Goal: Find specific page/section: Find specific page/section

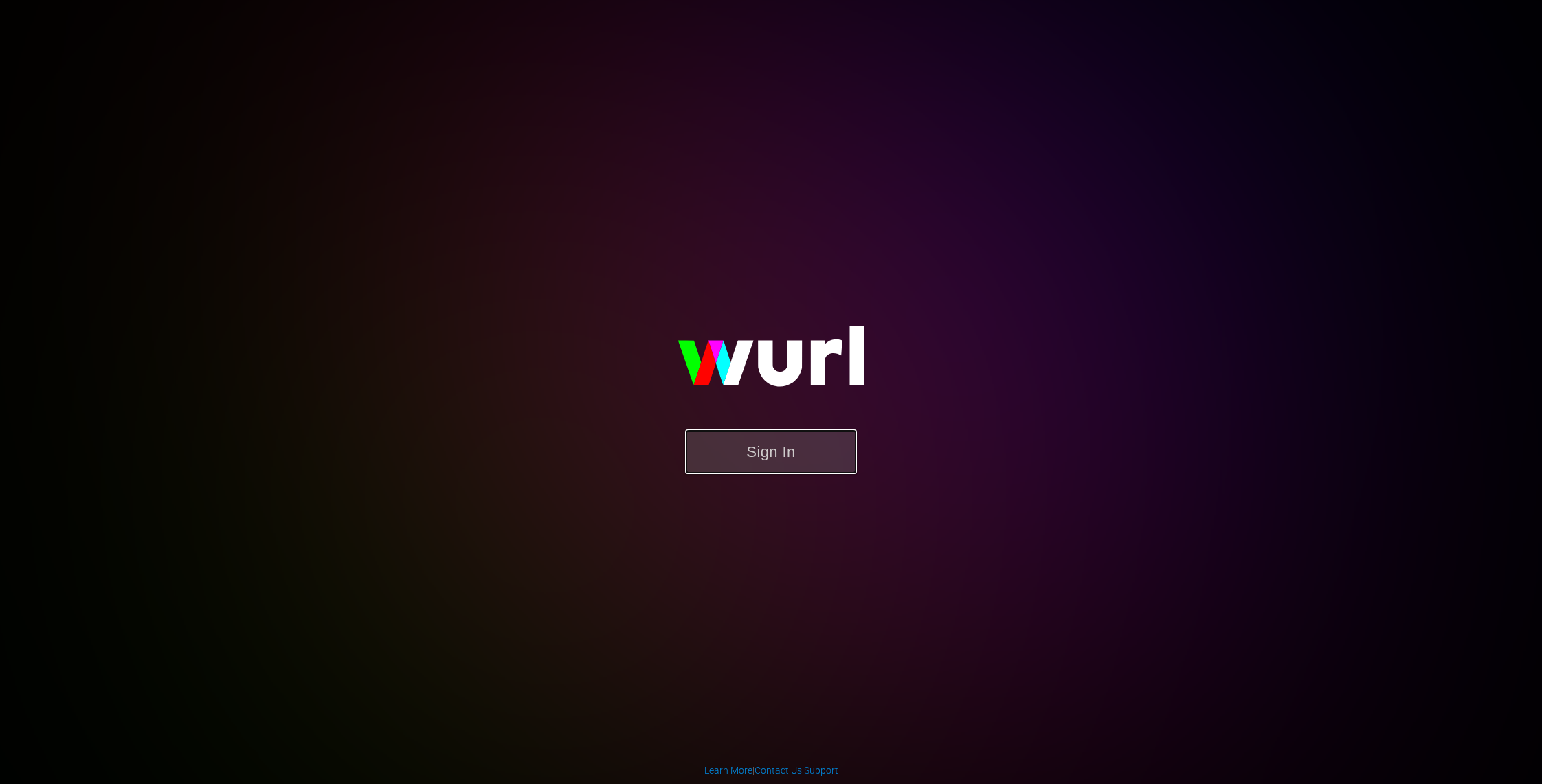
click at [819, 442] on button "Sign In" at bounding box center [771, 451] width 171 height 45
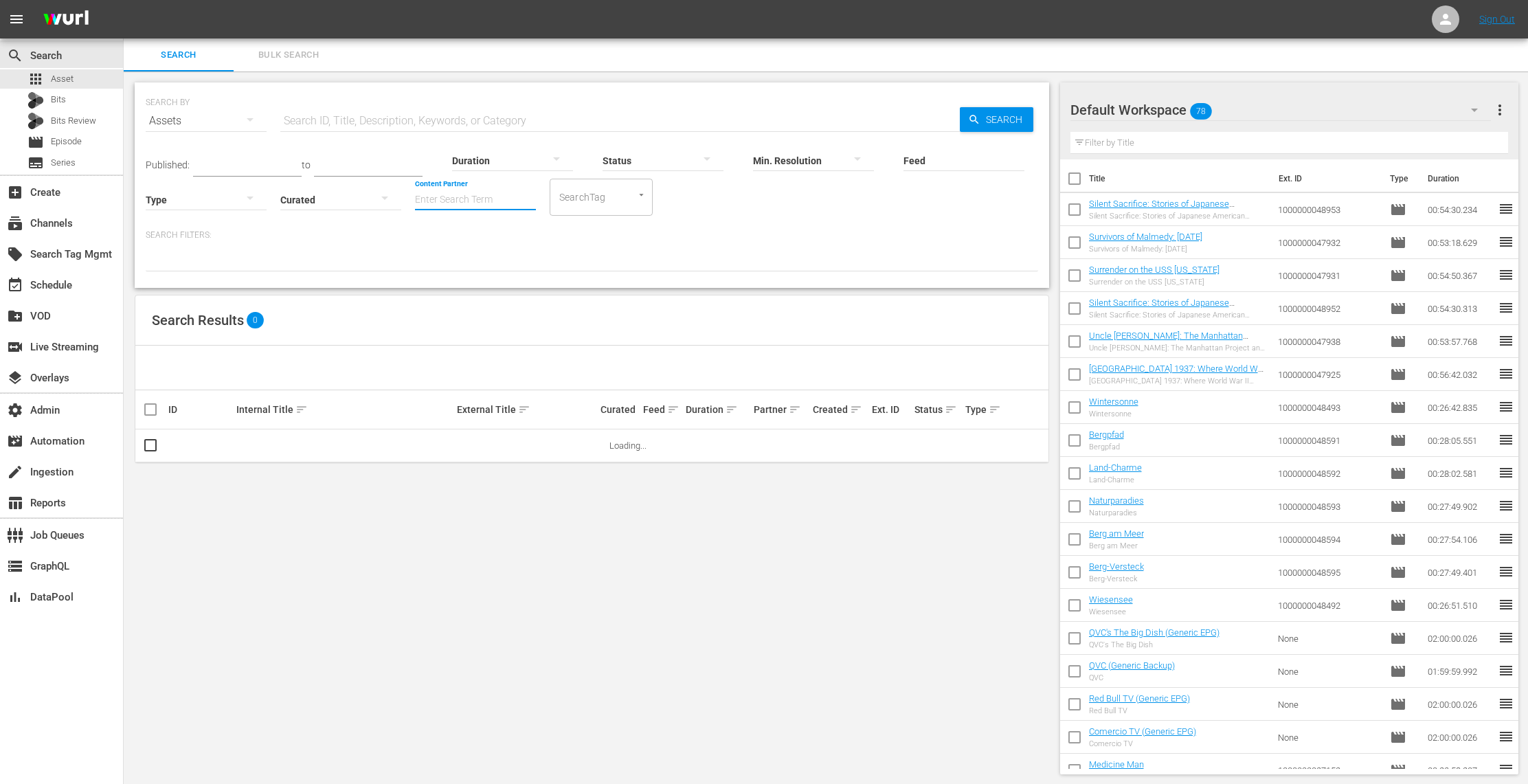
click at [467, 208] on input "Content Partner" at bounding box center [475, 200] width 121 height 50
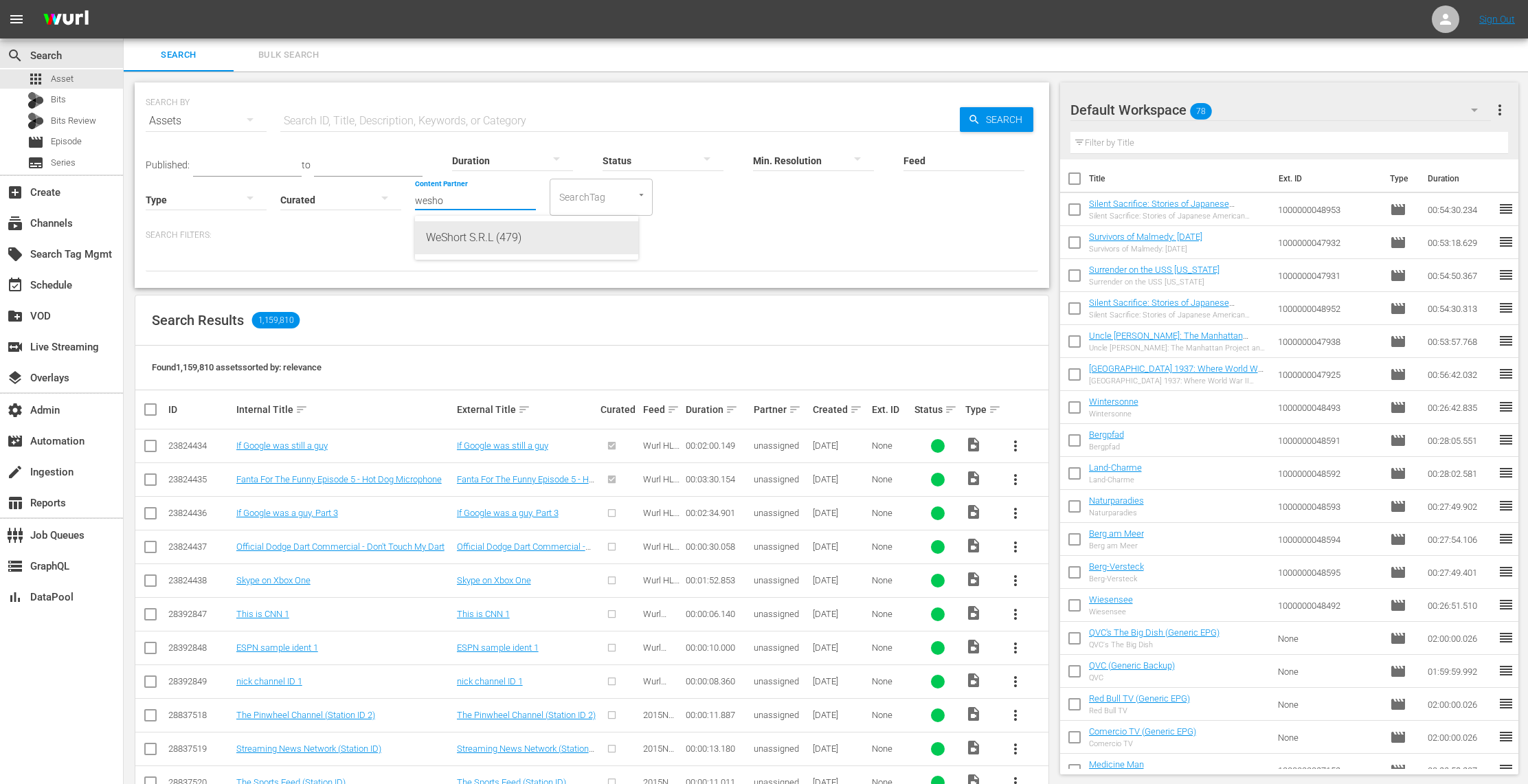
click at [475, 247] on div "WeShort S.R.L (479)" at bounding box center [526, 237] width 201 height 33
type input "WeShort S.R.L (479)"
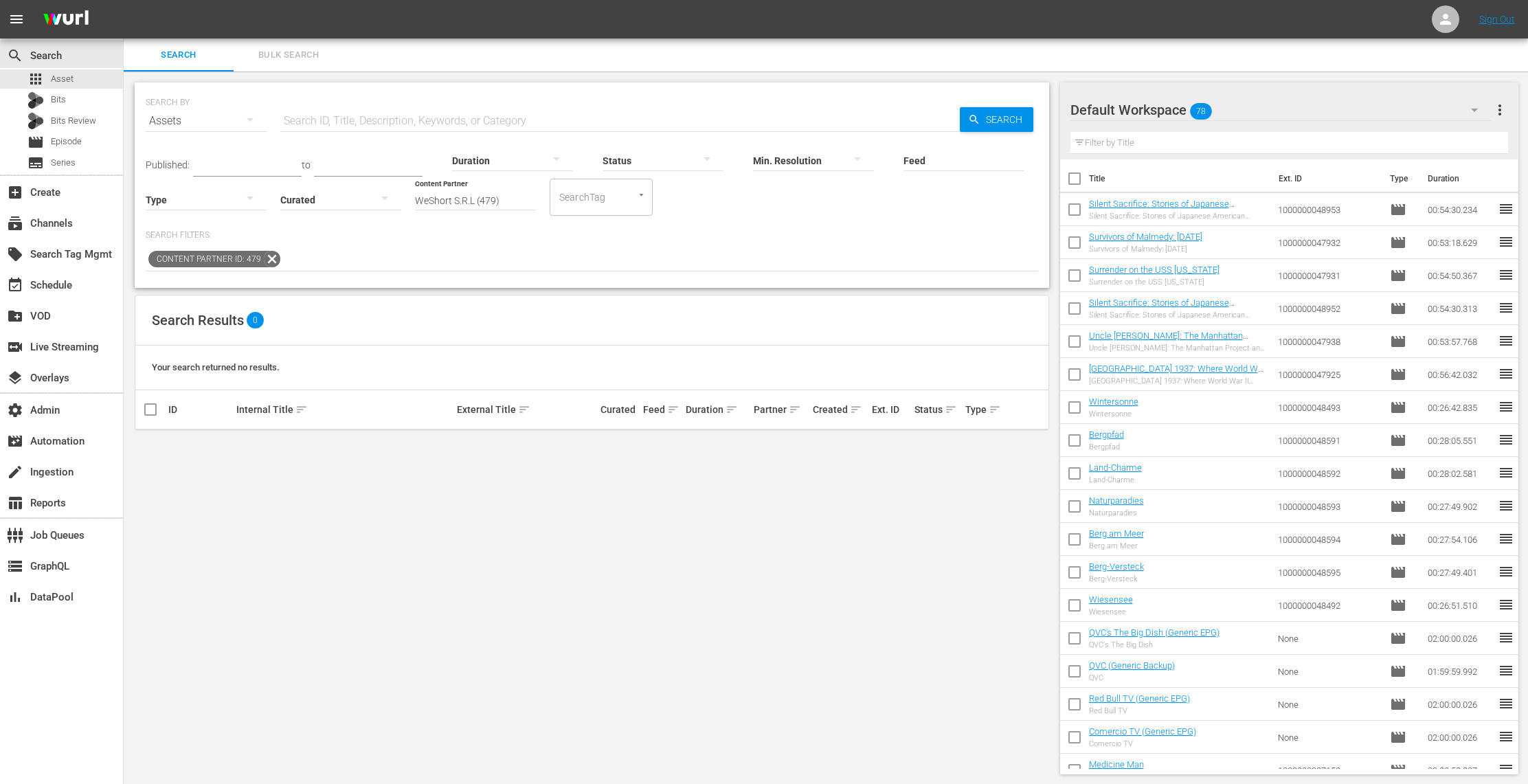
click at [341, 116] on input "text" at bounding box center [620, 120] width 679 height 33
type input "summer with"
